Goal: Contribute content

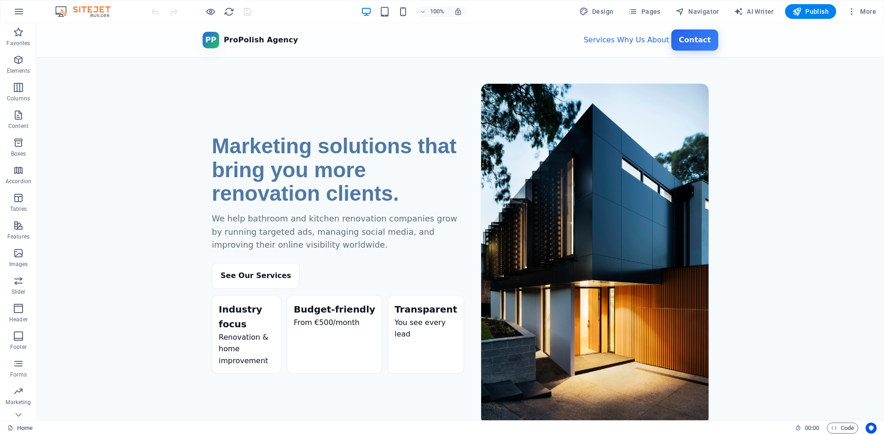
click at [805, 190] on section "Marketing solutions that bring you more renovation clients. We help bathroom an…" at bounding box center [460, 247] width 847 height 379
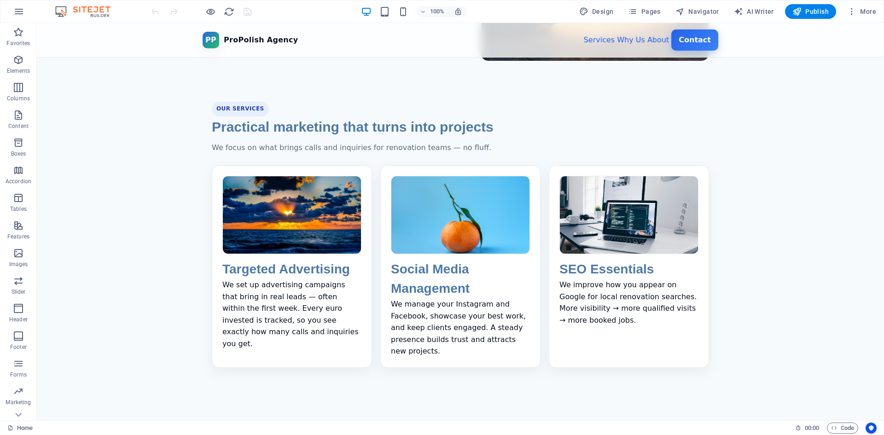
scroll to position [506, 0]
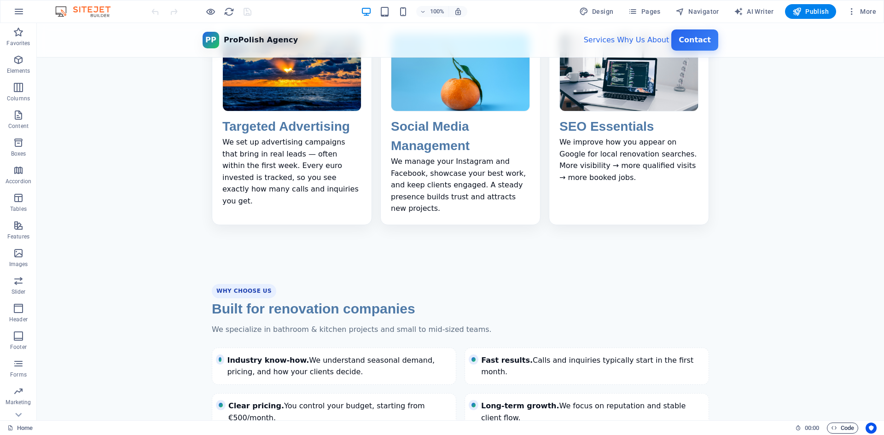
click at [835, 426] on icon "button" at bounding box center [834, 428] width 6 height 6
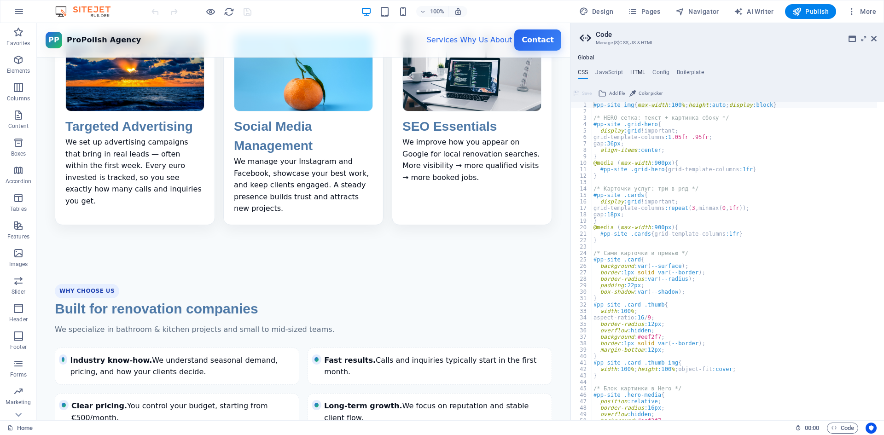
click at [633, 73] on h4 "HTML" at bounding box center [637, 74] width 15 height 10
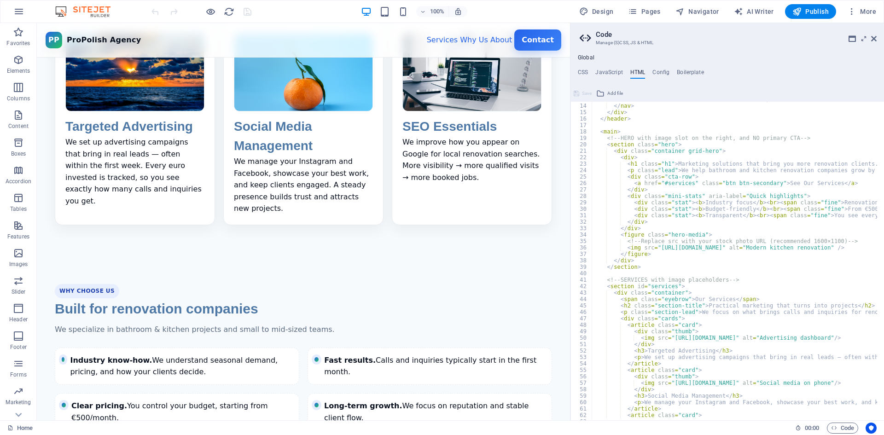
scroll to position [83, 0]
click at [582, 65] on div "Global CSS JavaScript HTML Config Boilerplate #pp-site img{max-width:100%;heigh…" at bounding box center [727, 237] width 314 height 366
click at [583, 70] on h4 "CSS" at bounding box center [583, 74] width 10 height 10
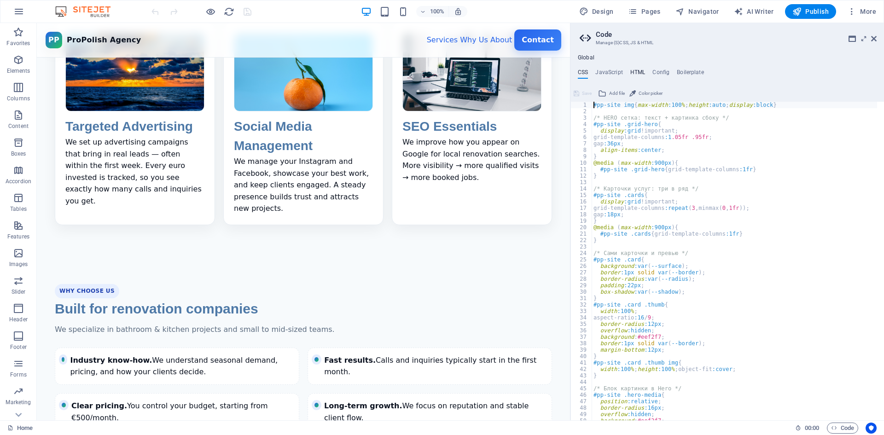
click at [633, 71] on h4 "HTML" at bounding box center [637, 74] width 15 height 10
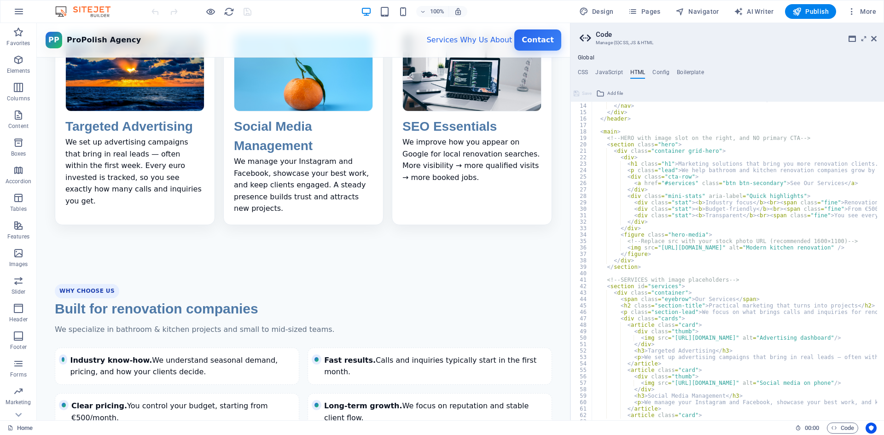
scroll to position [0, 0]
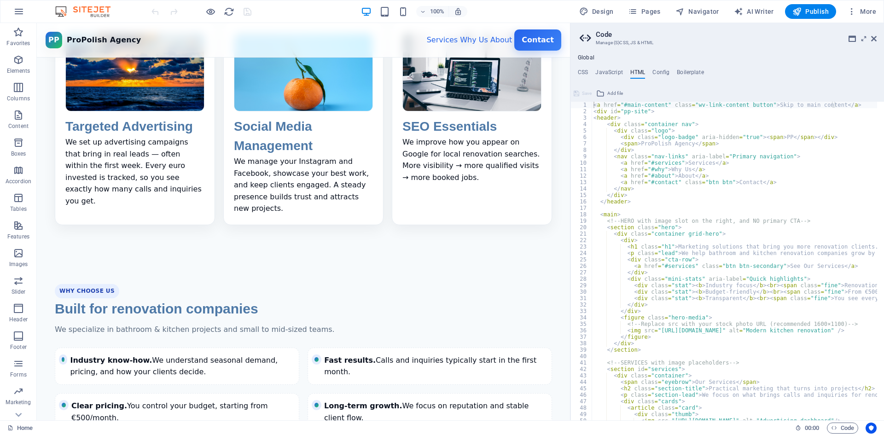
type textarea "<a href="#contact" class="btn btn">Contact</a>"
click at [581, 70] on h4 "CSS" at bounding box center [583, 74] width 10 height 10
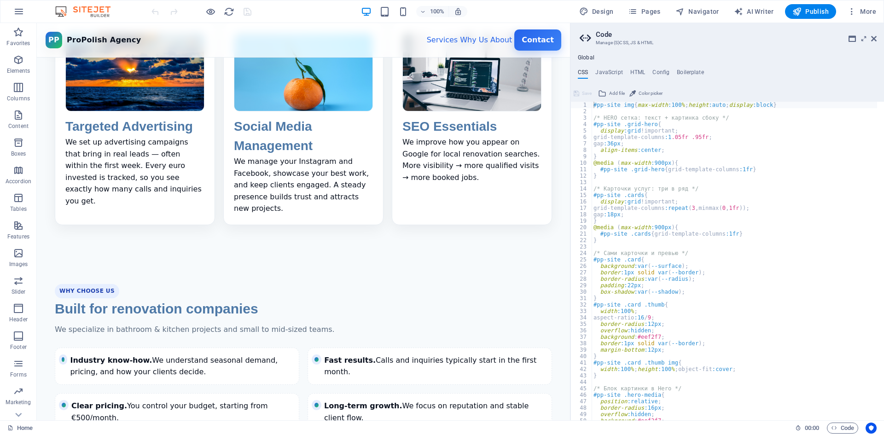
click at [573, 435] on div "Home 00 : 00 Code" at bounding box center [442, 427] width 884 height 15
click at [815, 244] on div "#pp-site img { max-width :100 % ; height :auto ; display :block } /* HERO сетка…" at bounding box center [734, 267] width 285 height 331
click at [864, 40] on icon at bounding box center [864, 38] width 0 height 7
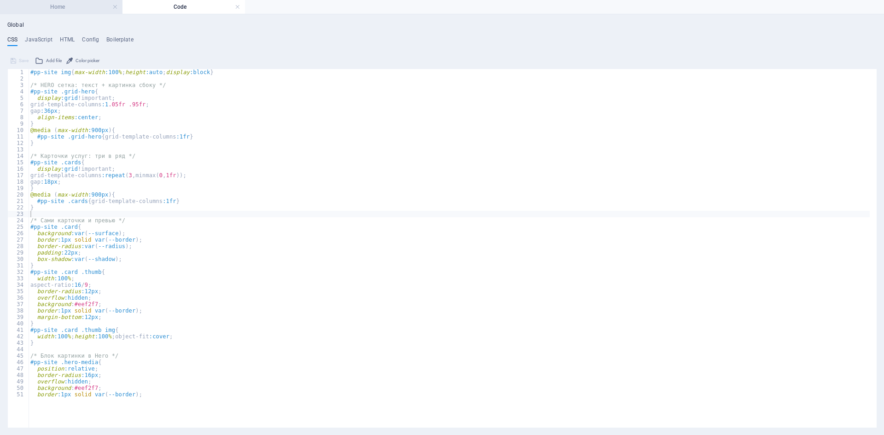
drag, startPoint x: 64, startPoint y: 7, endPoint x: 69, endPoint y: 9, distance: 5.6
click at [71, 6] on h4 "Home" at bounding box center [61, 7] width 122 height 10
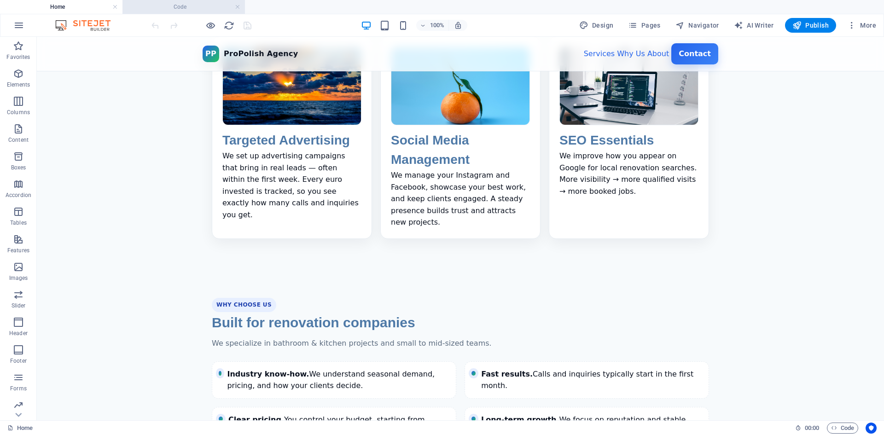
click at [172, 0] on li "Code" at bounding box center [183, 7] width 122 height 14
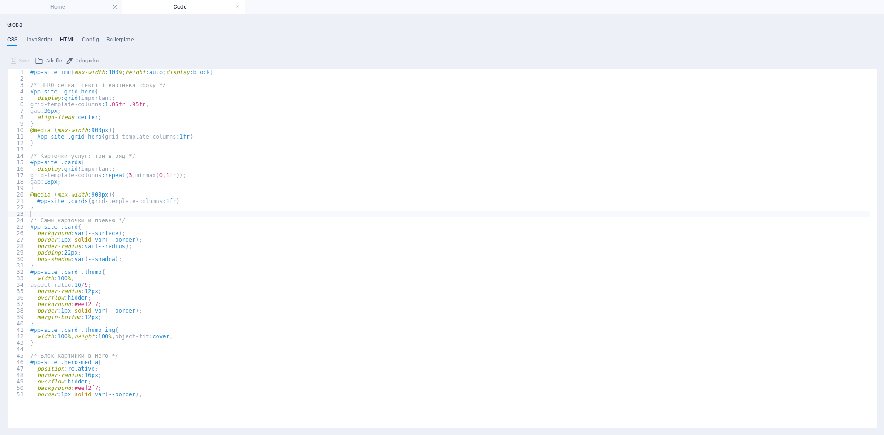
click at [61, 37] on h4 "HTML" at bounding box center [67, 41] width 15 height 10
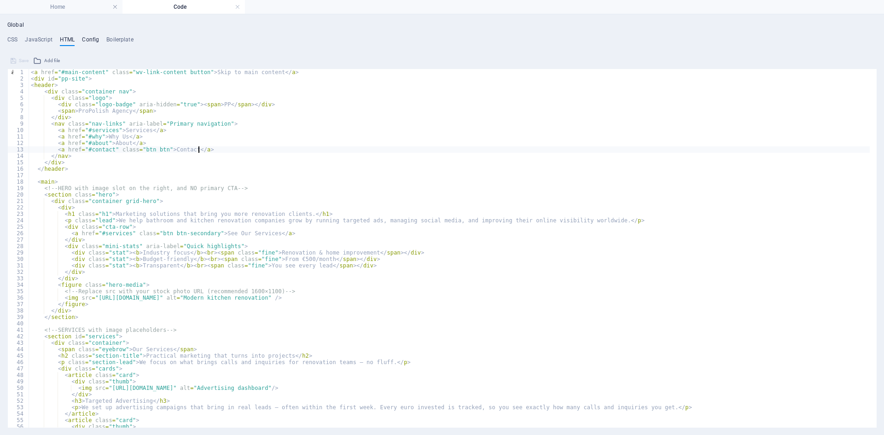
click at [89, 40] on h4 "Config" at bounding box center [90, 41] width 17 height 10
type textarea "/**"
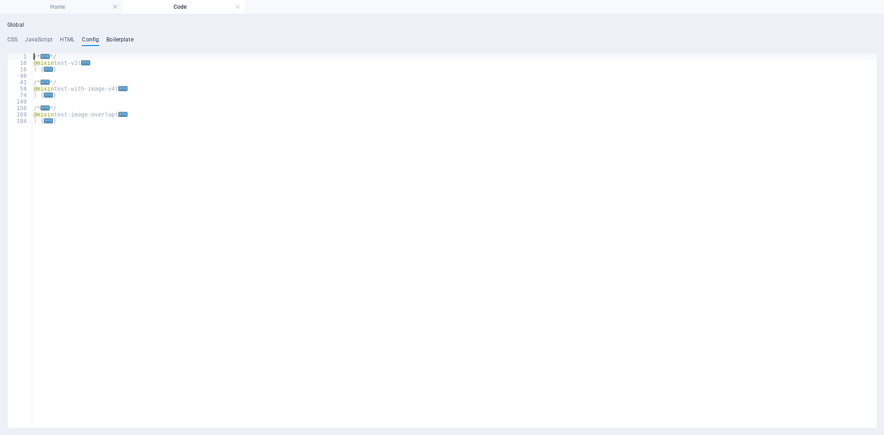
click at [118, 41] on h4 "Boilerplate" at bounding box center [119, 41] width 27 height 10
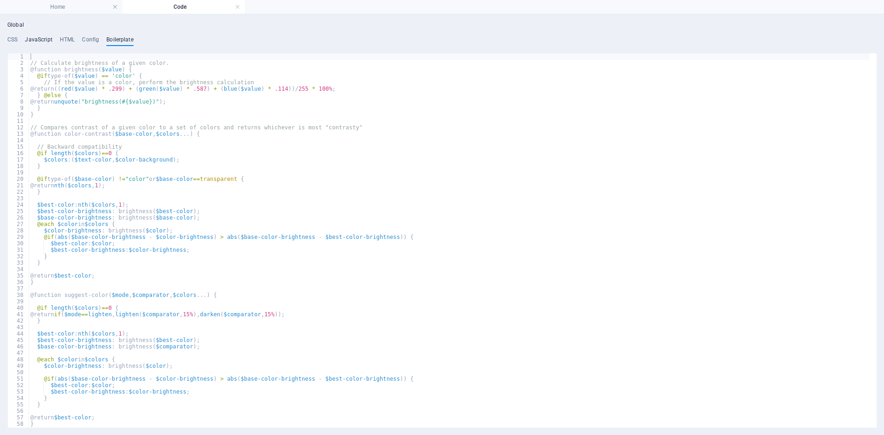
click at [31, 41] on h4 "JavaScript" at bounding box center [38, 41] width 27 height 10
type textarea "document.addEventListener('DOMContentLoaded', function () {"
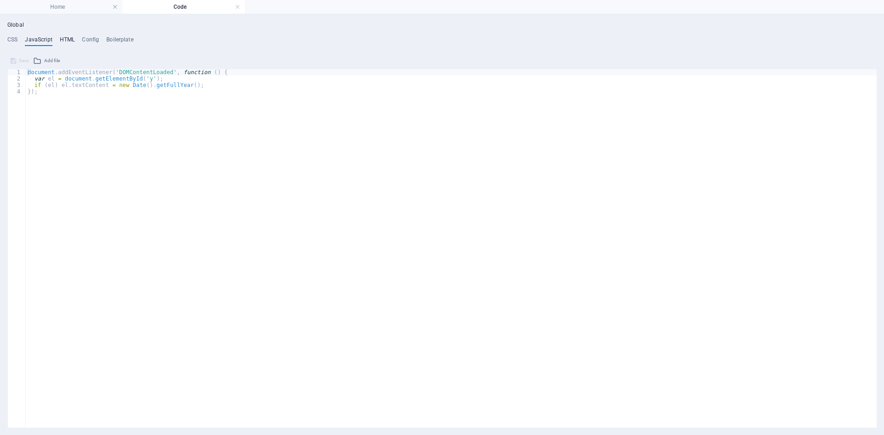
click at [68, 43] on h4 "HTML" at bounding box center [67, 41] width 15 height 10
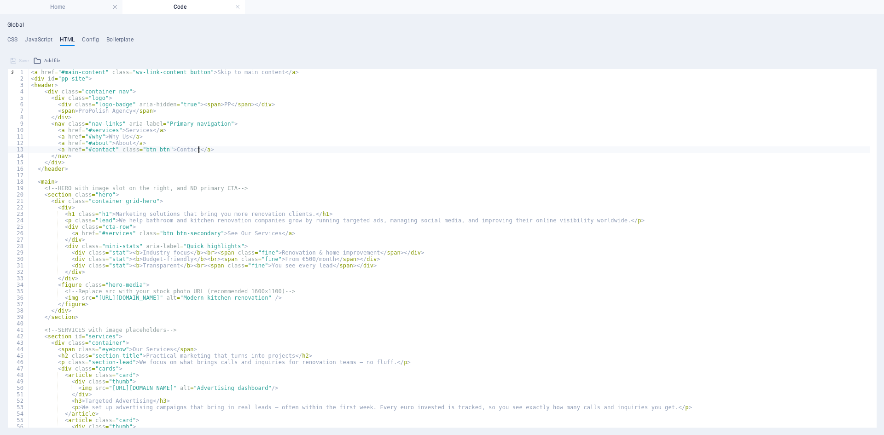
type textarea "<a href="#why">Why Us</a>"
drag, startPoint x: 321, startPoint y: 134, endPoint x: 279, endPoint y: 135, distance: 42.4
click at [283, 135] on div "< a href = "#main-content" class = "wv-link-content button" > Skip to main cont…" at bounding box center [449, 251] width 841 height 365
click at [16, 41] on h4 "CSS" at bounding box center [12, 41] width 10 height 10
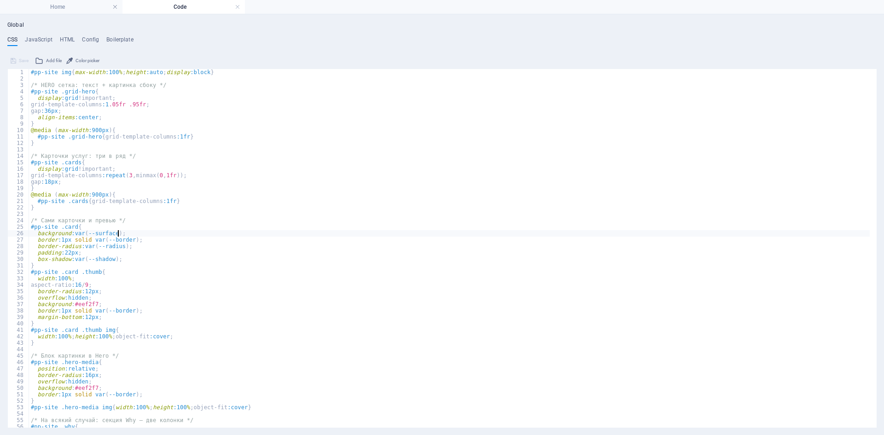
drag, startPoint x: 101, startPoint y: 233, endPoint x: 120, endPoint y: 235, distance: 18.5
click at [120, 235] on div "#pp-site img { max-width :100 % ; height :auto ; display :block } /* HERO сетка…" at bounding box center [449, 255] width 841 height 372
click at [69, 236] on div "#pp-site img { max-width :100 % ; height :auto ; display :block } /* HERO сетка…" at bounding box center [449, 255] width 841 height 372
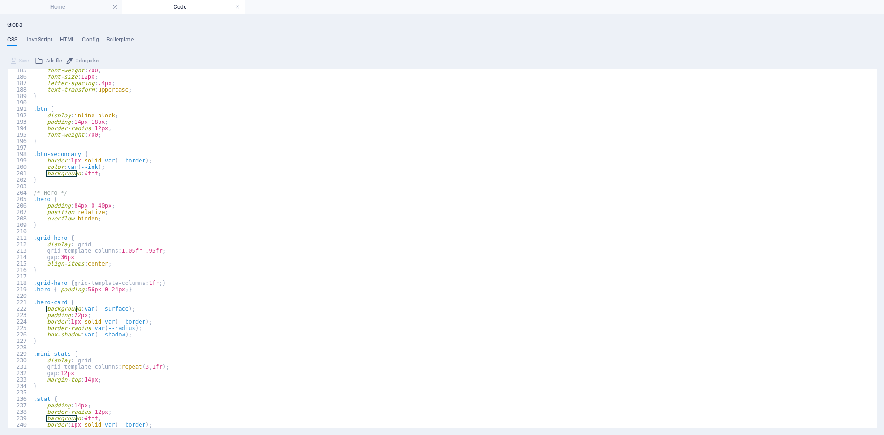
scroll to position [1188, 0]
click at [800, 270] on div "font-weight : 700 ; font-size : 12px ; letter-spacing : .4px ; text-transform :…" at bounding box center [451, 253] width 838 height 372
click at [399, 270] on div "font-weight : 700 ; font-size : 12px ; letter-spacing : .4px ; text-transform :…" at bounding box center [451, 253] width 838 height 372
click at [225, 223] on div "font-weight : 700 ; font-size : 12px ; letter-spacing : .4px ; text-transform :…" at bounding box center [451, 253] width 838 height 372
click at [227, 217] on div "font-weight : 700 ; font-size : 12px ; letter-spacing : .4px ; text-transform :…" at bounding box center [451, 253] width 838 height 372
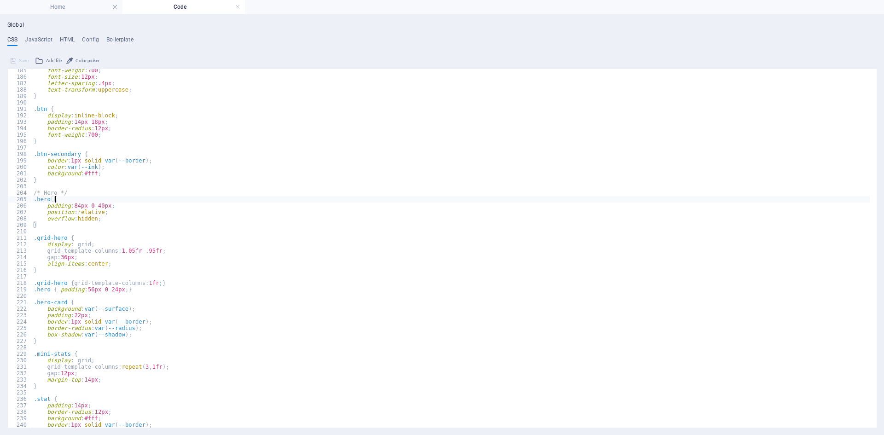
click at [231, 199] on div "font-weight : 700 ; font-size : 12px ; letter-spacing : .4px ; text-transform :…" at bounding box center [451, 253] width 838 height 372
type textarea ".hero {"
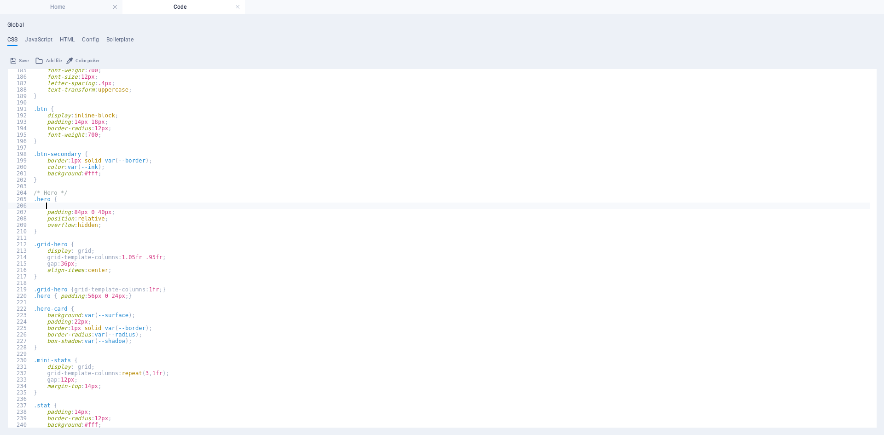
paste textarea "background: linear-gradient(90deg, #f7fafc, #e0f2ff);"
type textarea "background: linear-gradient(90deg, #f7fafc, #e0f2ff);"
click at [67, 1] on li "Home" at bounding box center [61, 7] width 122 height 14
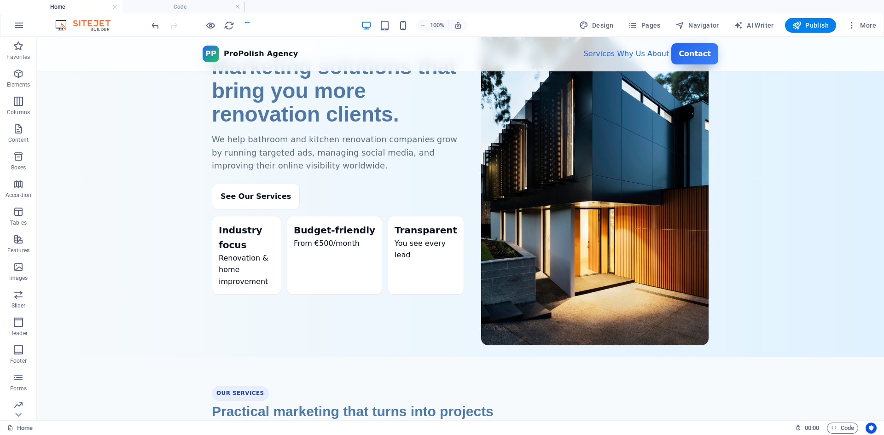
scroll to position [0, 0]
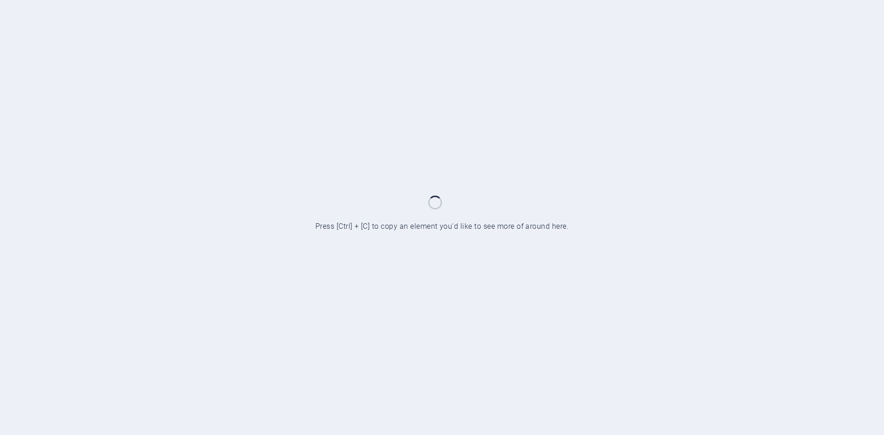
drag, startPoint x: 335, startPoint y: 226, endPoint x: 549, endPoint y: 238, distance: 214.4
click at [488, 235] on div at bounding box center [442, 217] width 884 height 435
click at [826, 206] on div at bounding box center [442, 217] width 884 height 435
drag, startPoint x: 355, startPoint y: 222, endPoint x: 379, endPoint y: 225, distance: 23.6
click at [379, 225] on div at bounding box center [442, 217] width 884 height 435
